Goal: Task Accomplishment & Management: Manage account settings

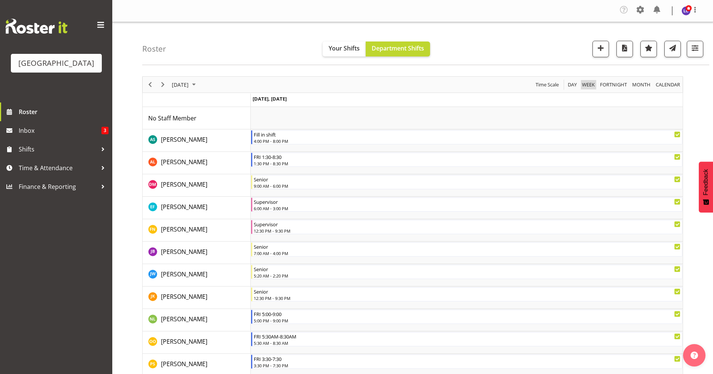
click at [591, 85] on span "Week" at bounding box center [588, 84] width 14 height 9
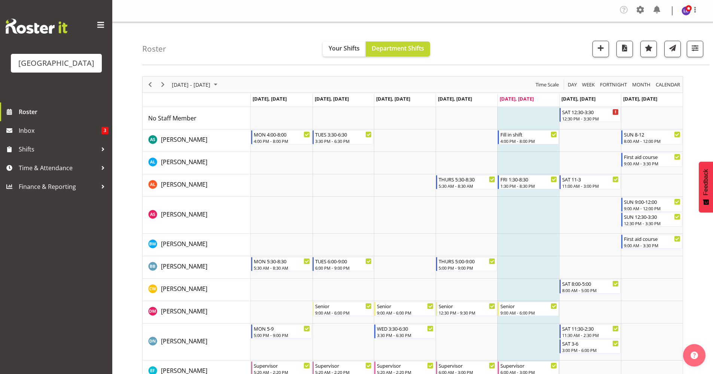
drag, startPoint x: 718, startPoint y: 106, endPoint x: 690, endPoint y: 74, distance: 42.2
click at [162, 82] on span "Next" at bounding box center [162, 84] width 9 height 9
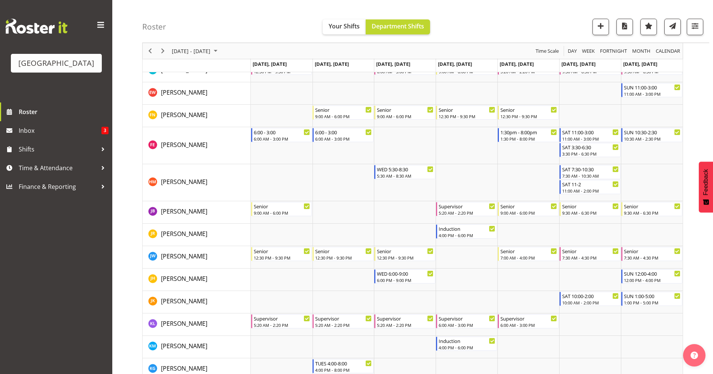
scroll to position [359, 0]
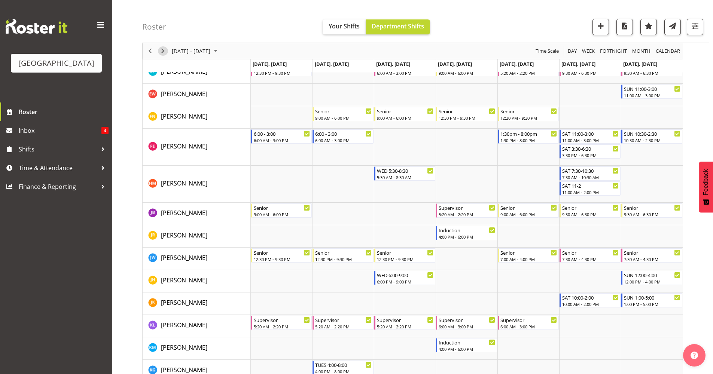
click at [163, 51] on span "Next" at bounding box center [162, 50] width 9 height 9
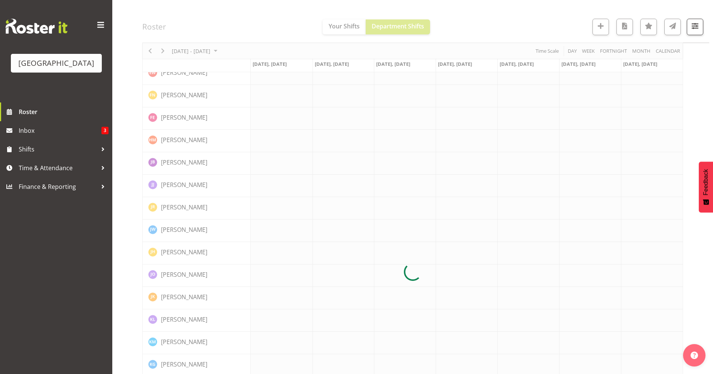
scroll to position [0, 0]
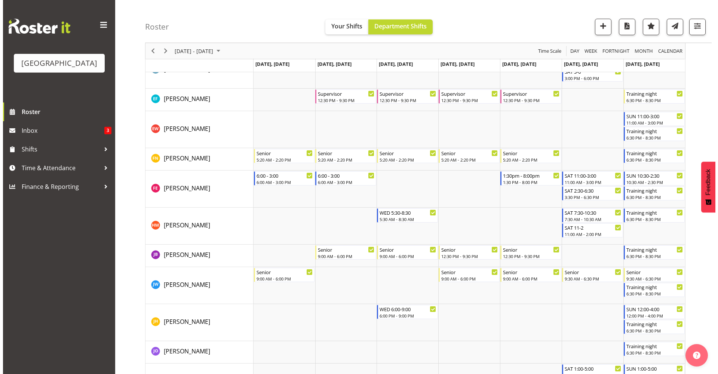
scroll to position [335, 0]
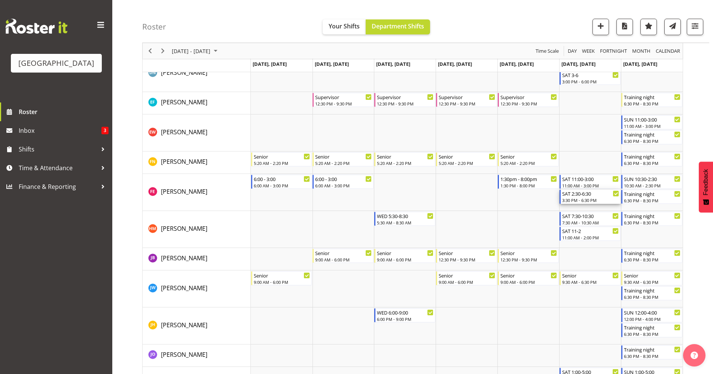
click at [602, 199] on div "3:30 PM - 6:30 PM" at bounding box center [590, 200] width 57 height 6
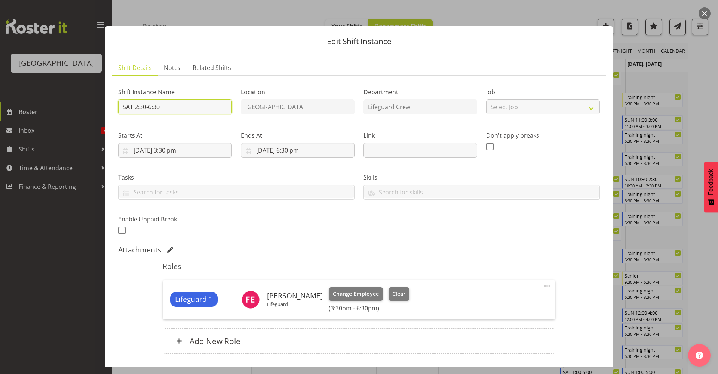
click at [192, 105] on input "SAT 2:30-6:30" at bounding box center [175, 107] width 114 height 15
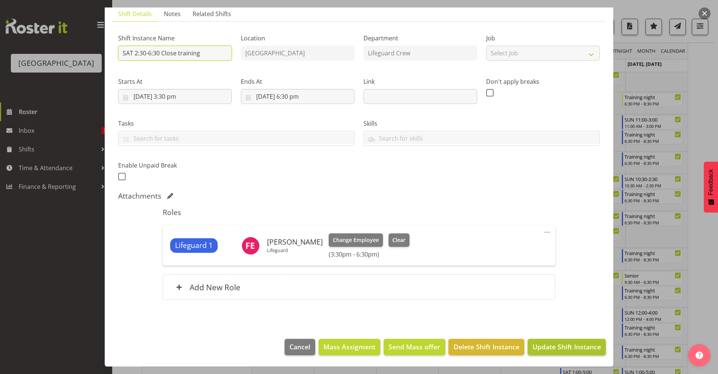
type input "SAT 2:30-6:30 Close training"
click at [575, 340] on button "Update Shift Instance" at bounding box center [567, 347] width 78 height 16
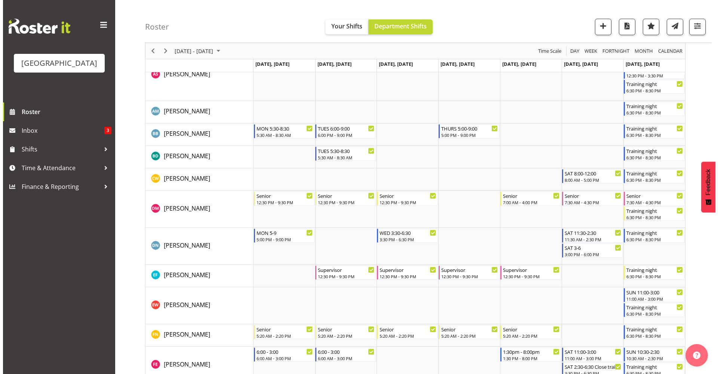
scroll to position [324, 0]
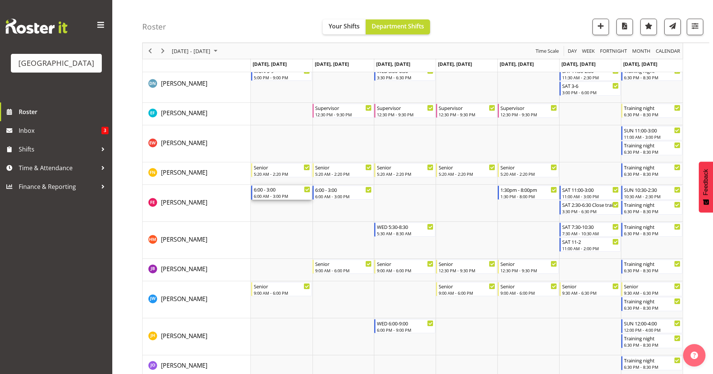
click at [279, 196] on div "6:00 AM - 3:00 PM" at bounding box center [282, 196] width 57 height 6
click at [0, 0] on div at bounding box center [0, 0] width 0 height 0
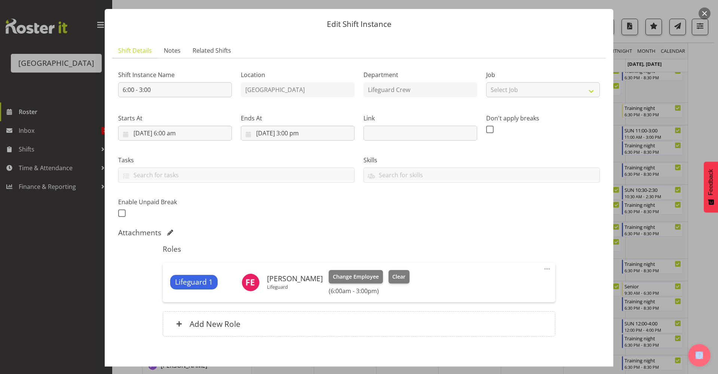
scroll to position [0, 0]
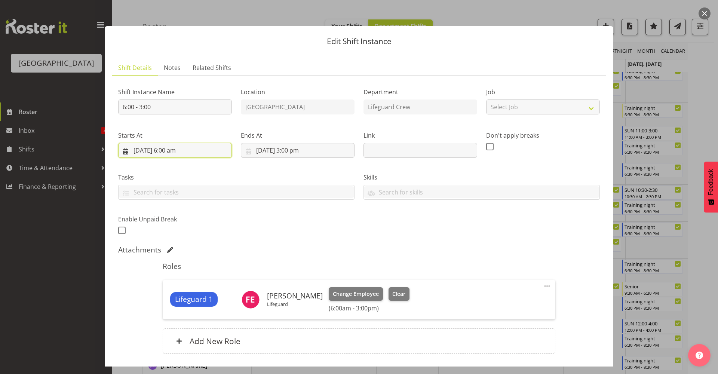
click at [177, 155] on input "[DATE] 6:00 am" at bounding box center [175, 150] width 114 height 15
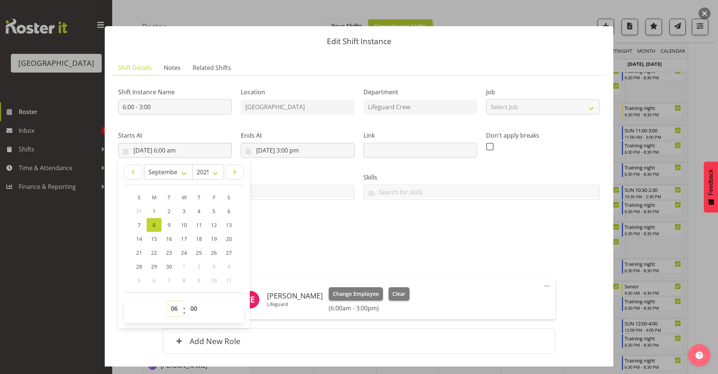
click at [178, 308] on select "00 01 02 03 04 05 06 07 08 09 10 11 12 13 14 15 16 17 18 19 20 21 22 23" at bounding box center [175, 308] width 17 height 15
select select "5"
click at [167, 301] on select "00 01 02 03 04 05 06 07 08 09 10 11 12 13 14 15 16 17 18 19 20 21 22 23" at bounding box center [175, 308] width 17 height 15
type input "[DATE] 5:00 am"
click at [197, 309] on select "00 01 02 03 04 05 06 07 08 09 10 11 12 13 14 15 16 17 18 19 20 21 22 23 24 25 2…" at bounding box center [194, 308] width 17 height 15
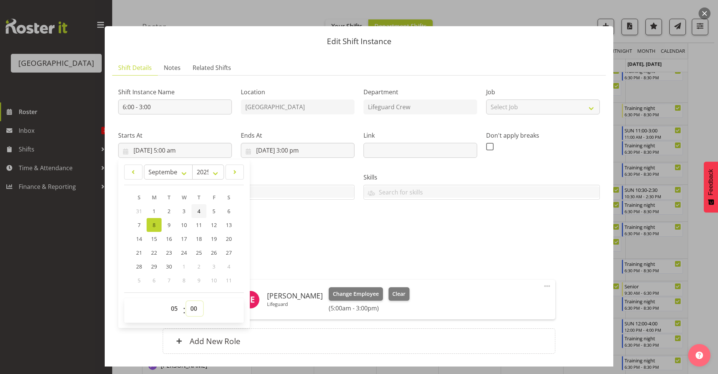
select select "20"
click at [186, 301] on select "00 01 02 03 04 05 06 07 08 09 10 11 12 13 14 15 16 17 18 19 20 21 22 23 24 25 2…" at bounding box center [194, 308] width 17 height 15
type input "[DATE] 5:20 am"
click at [326, 199] on div at bounding box center [237, 192] width 236 height 13
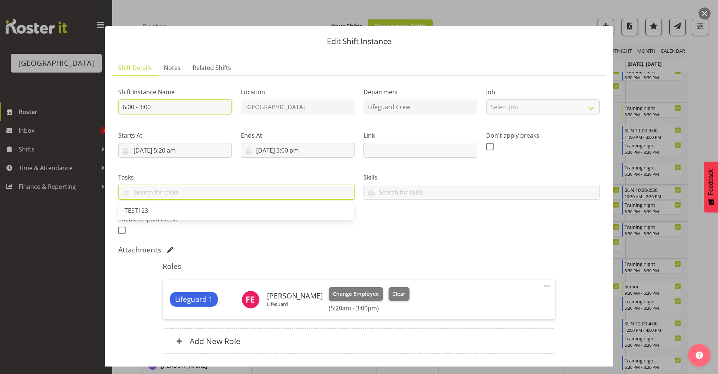
click at [197, 103] on input "6:00 - 3:00" at bounding box center [175, 107] width 114 height 15
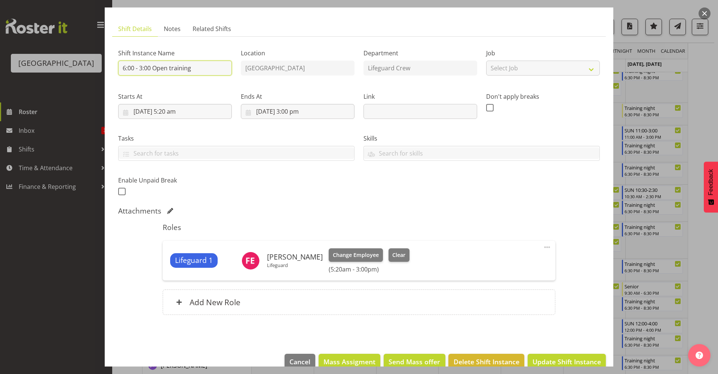
scroll to position [54, 0]
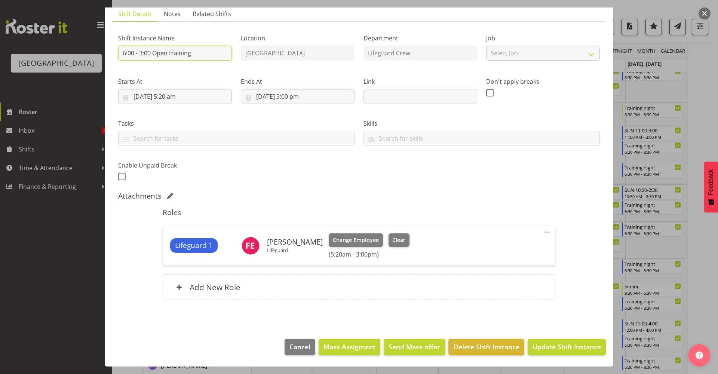
type input "6:00 - 3:00 Open training"
click at [551, 335] on footer "Cancel Mass Assigment Send Mass offer Delete Shift Instance Update Shift Instan…" at bounding box center [359, 348] width 509 height 35
click at [553, 349] on span "Update Shift Instance" at bounding box center [567, 347] width 68 height 10
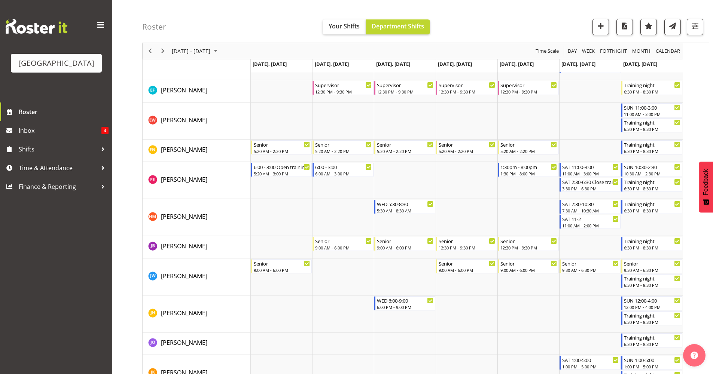
scroll to position [486, 0]
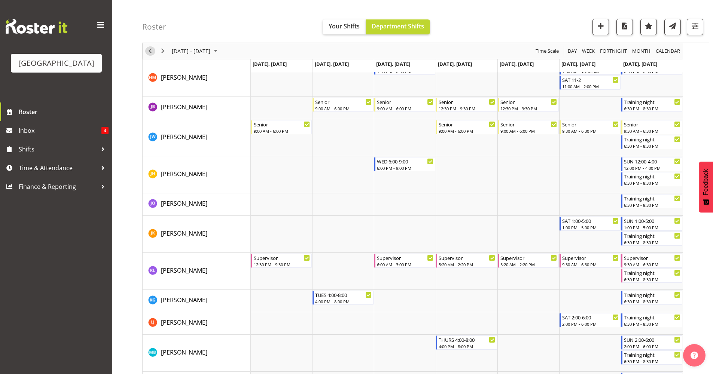
click at [150, 51] on span "Previous" at bounding box center [150, 50] width 9 height 9
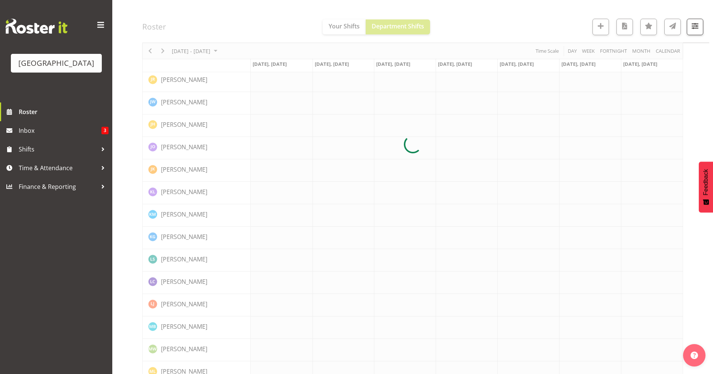
scroll to position [0, 0]
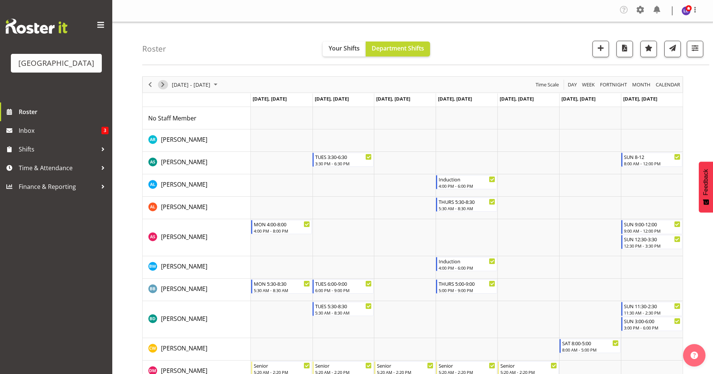
click at [159, 83] on span "Next" at bounding box center [162, 84] width 9 height 9
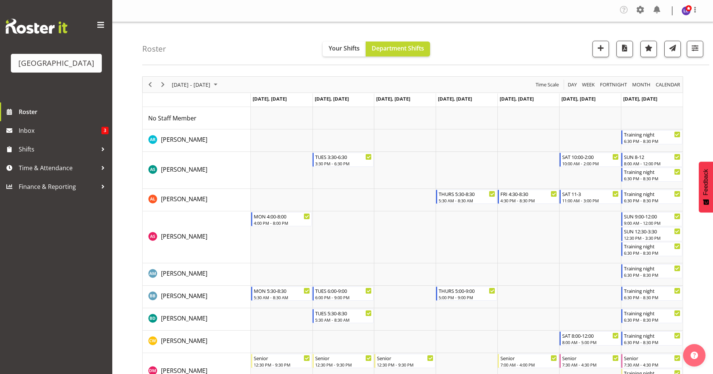
click at [157, 87] on div "Timeline Week of September 12, 2025" at bounding box center [162, 85] width 13 height 16
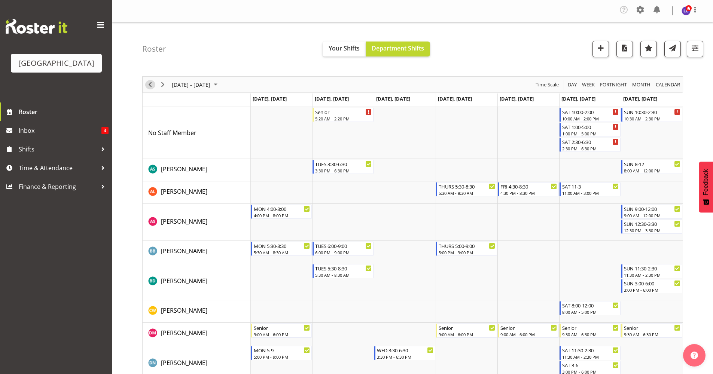
click at [151, 85] on span "Previous" at bounding box center [150, 84] width 9 height 9
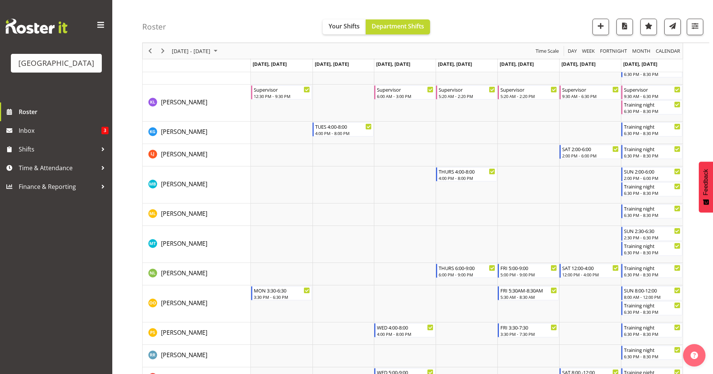
scroll to position [811, 0]
